Goal: Transaction & Acquisition: Download file/media

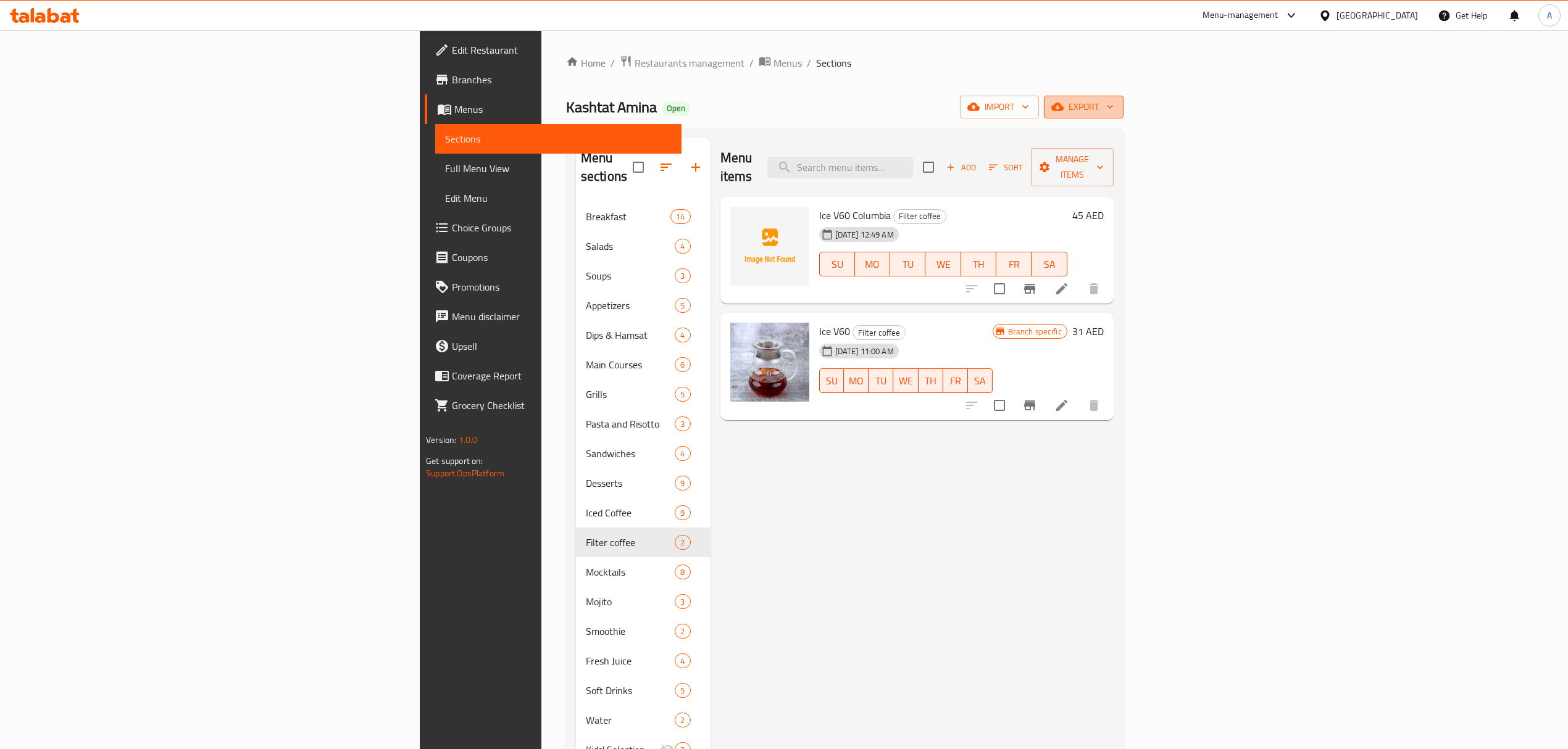
click at [1116, 108] on icon "button" at bounding box center [1110, 106] width 13 height 13
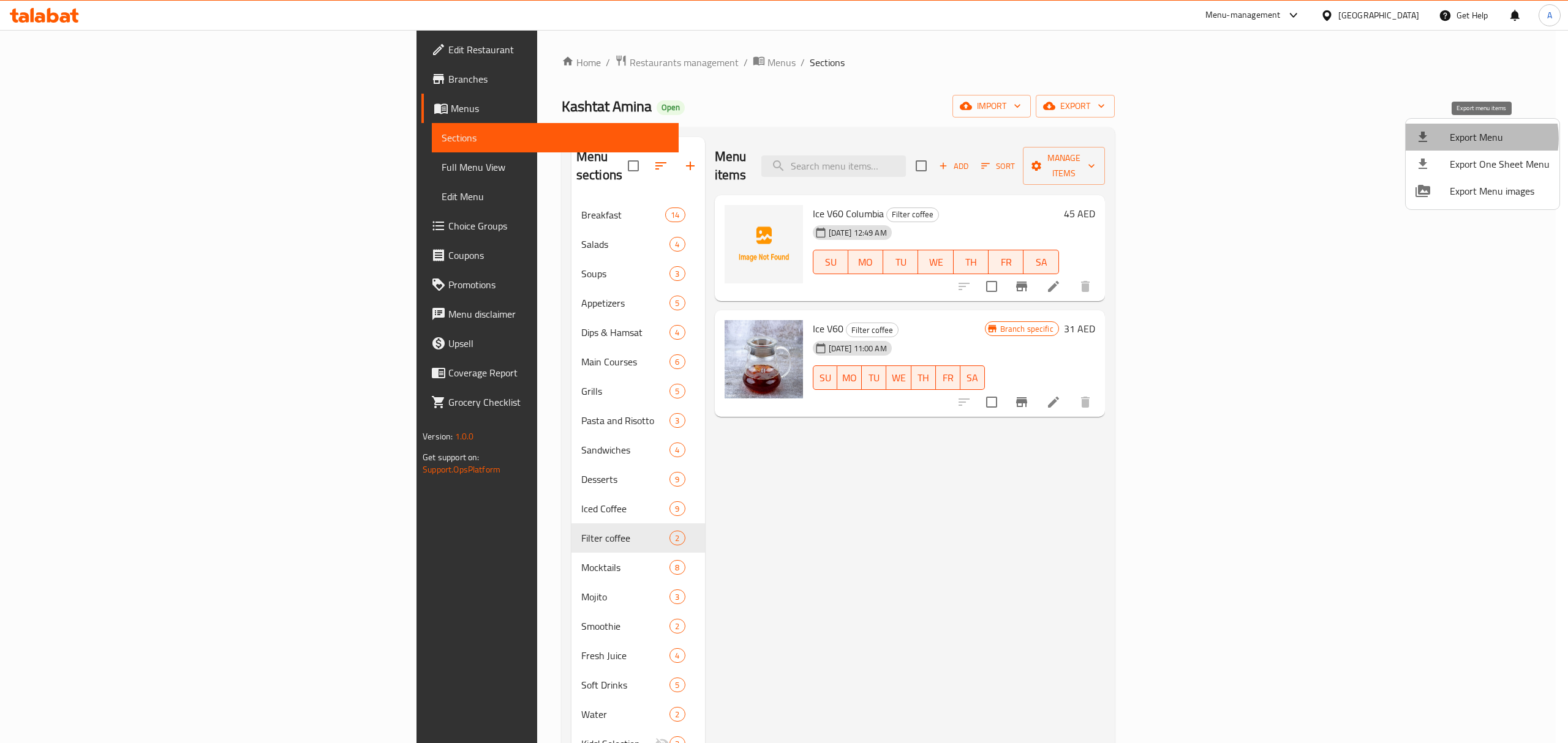
click at [1476, 138] on span "Export Menu" at bounding box center [1500, 137] width 100 height 15
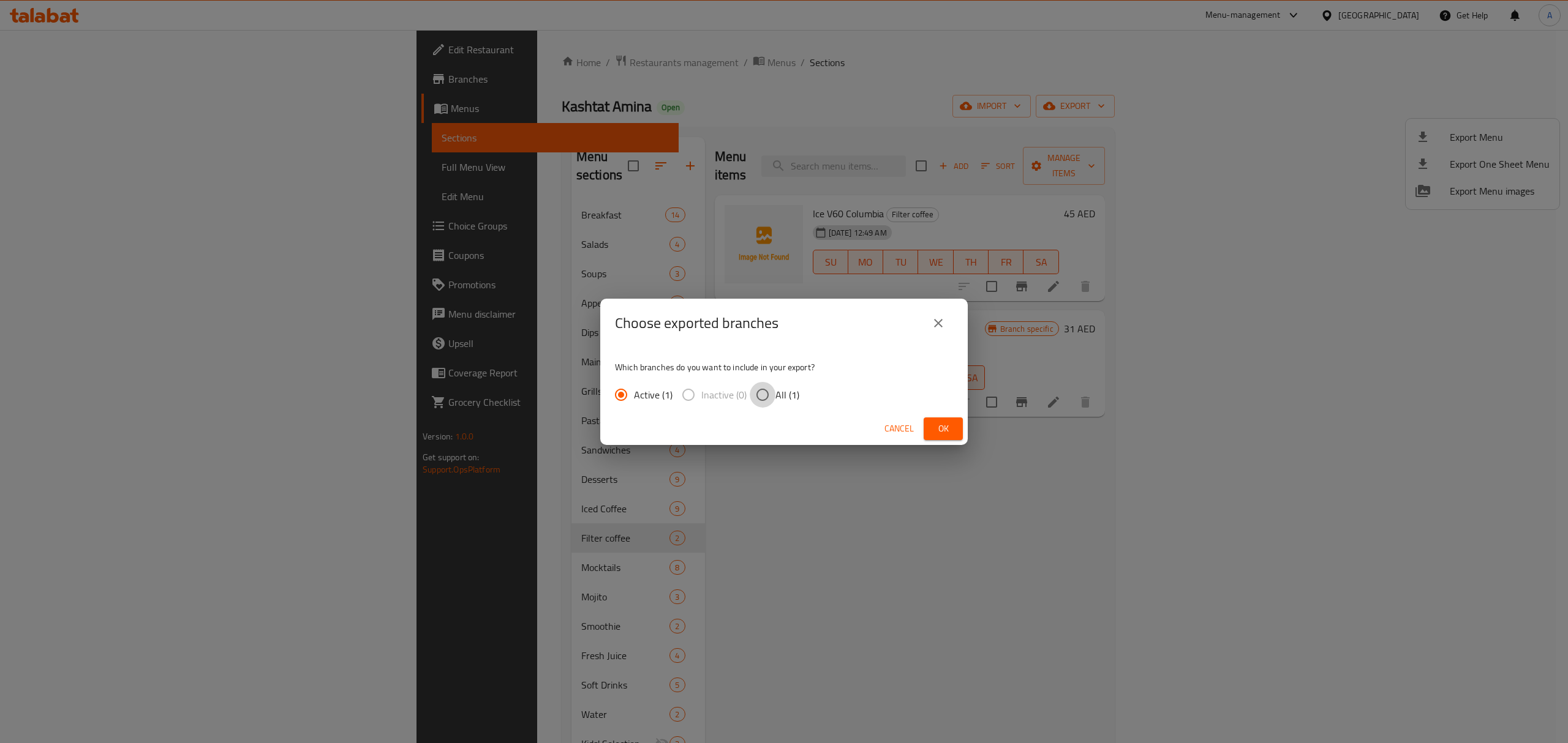
click at [763, 389] on input "All (1)" at bounding box center [762, 395] width 26 height 26
radio input "true"
click at [934, 422] on span "Ok" at bounding box center [943, 428] width 20 height 15
